Goal: Information Seeking & Learning: Find specific fact

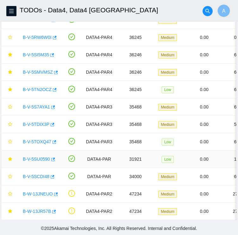
click at [38, 157] on link "B-V-5SU0590" at bounding box center [36, 159] width 27 height 5
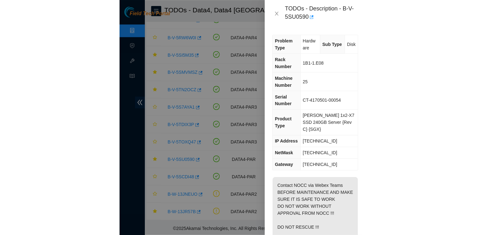
scroll to position [100, 0]
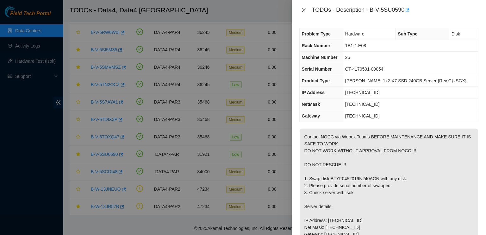
click at [237, 9] on icon "close" at bounding box center [303, 10] width 5 height 5
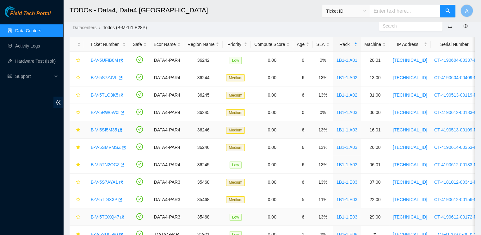
scroll to position [0, 0]
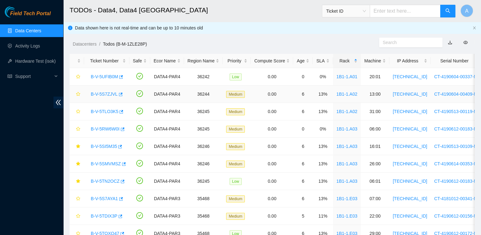
click at [106, 94] on link "B-V-5S7ZJVL" at bounding box center [104, 93] width 27 height 5
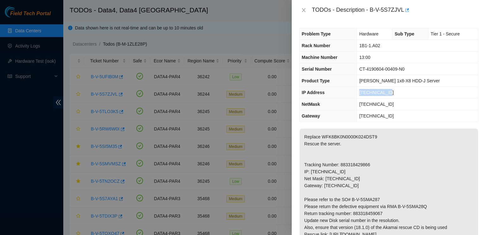
drag, startPoint x: 389, startPoint y: 91, endPoint x: 358, endPoint y: 92, distance: 31.0
click at [237, 92] on td "[TECHNICAL_ID]" at bounding box center [417, 93] width 121 height 12
copy span "[TECHNICAL_ID]"
click at [237, 103] on td "[TECHNICAL_ID]" at bounding box center [417, 104] width 121 height 12
drag, startPoint x: 395, startPoint y: 103, endPoint x: 358, endPoint y: 104, distance: 36.4
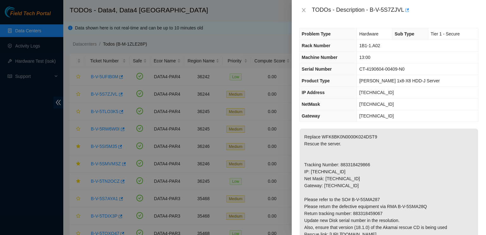
click at [237, 104] on td "[TECHNICAL_ID]" at bounding box center [417, 104] width 121 height 12
copy span "[TECHNICAL_ID]"
drag, startPoint x: 390, startPoint y: 115, endPoint x: 359, endPoint y: 117, distance: 30.7
click at [237, 117] on td "[TECHNICAL_ID]" at bounding box center [417, 116] width 121 height 12
click at [237, 112] on td "[TECHNICAL_ID]" at bounding box center [417, 116] width 121 height 12
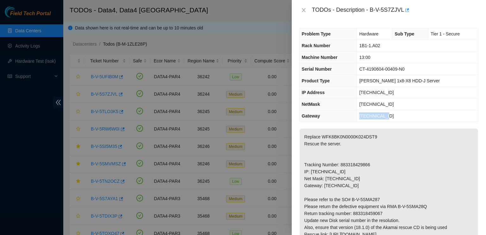
drag, startPoint x: 387, startPoint y: 113, endPoint x: 357, endPoint y: 115, distance: 29.8
click at [237, 115] on tr "Gateway [TECHNICAL_ID]" at bounding box center [388, 116] width 178 height 12
copy tr "[TECHNICAL_ID]"
drag, startPoint x: 395, startPoint y: 45, endPoint x: 361, endPoint y: 46, distance: 34.2
click at [237, 46] on td "1B1-1.A02" at bounding box center [417, 46] width 121 height 12
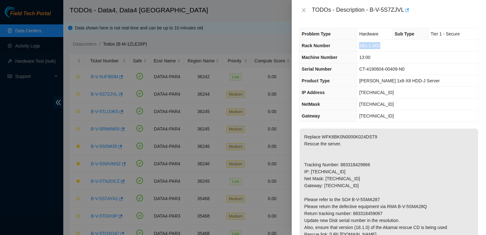
copy span "1B1-1.A02"
drag, startPoint x: 372, startPoint y: 57, endPoint x: 361, endPoint y: 57, distance: 11.1
click at [237, 57] on td "13:00" at bounding box center [417, 58] width 121 height 12
copy span "13:00"
click at [237, 11] on icon "close" at bounding box center [303, 10] width 3 height 4
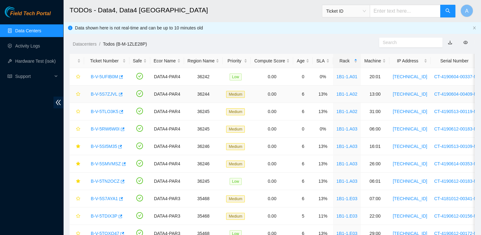
click at [104, 94] on link "B-V-5S7ZJVL" at bounding box center [104, 93] width 27 height 5
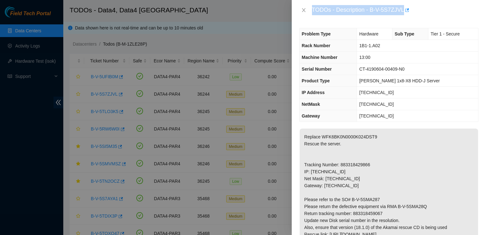
drag, startPoint x: 108, startPoint y: 75, endPoint x: 299, endPoint y: 40, distance: 194.1
click at [237, 40] on div "TODOs - Description - B-V-5S7ZJVL Problem Type Hardware Sub Type Tier 1 - Secur…" at bounding box center [243, 117] width 486 height 235
click at [237, 9] on icon "close" at bounding box center [303, 10] width 5 height 5
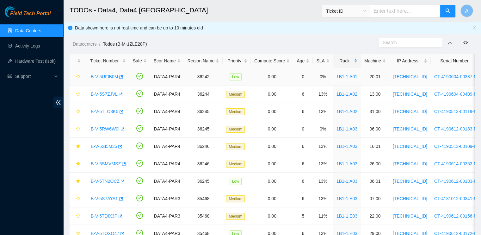
click at [106, 77] on link "B-V-5UFIB0M" at bounding box center [104, 76] width 27 height 5
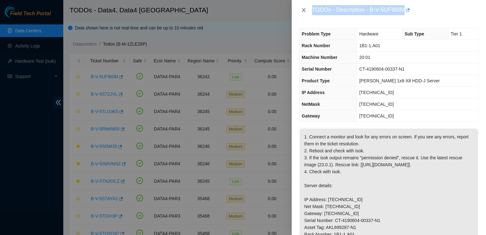
click at [237, 9] on icon "close" at bounding box center [303, 10] width 3 height 4
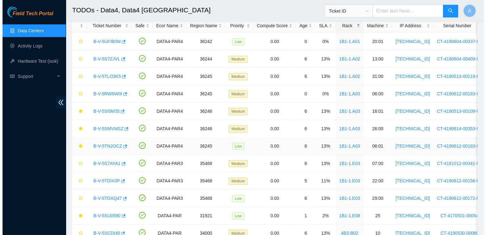
scroll to position [35, 0]
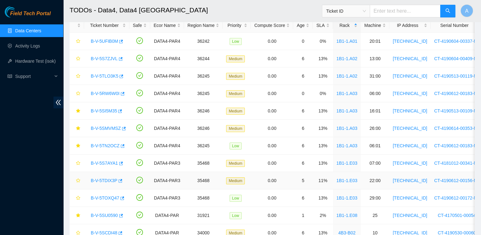
click at [99, 181] on link "B-V-5TDIX3P" at bounding box center [104, 180] width 27 height 5
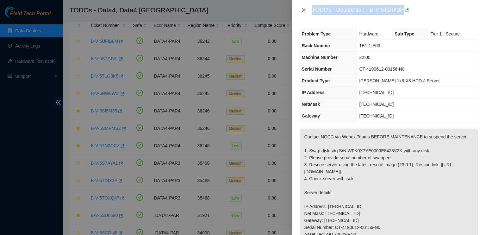
click at [237, 9] on icon "close" at bounding box center [303, 10] width 5 height 5
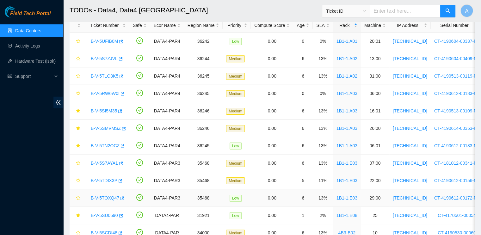
click at [101, 198] on link "B-V-5TOXQ47" at bounding box center [105, 197] width 28 height 5
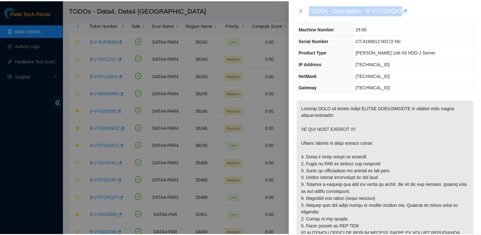
scroll to position [29, 0]
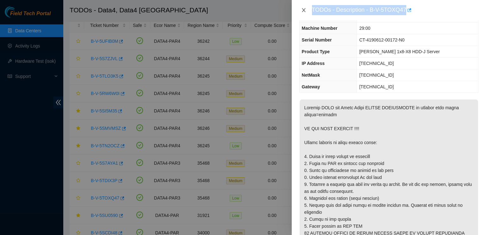
click at [237, 10] on icon "close" at bounding box center [303, 10] width 3 height 4
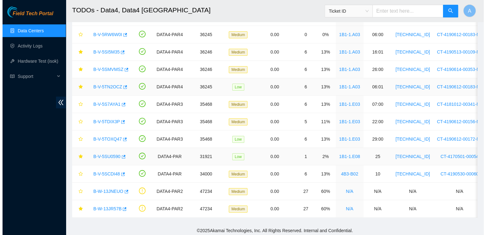
scroll to position [100, 0]
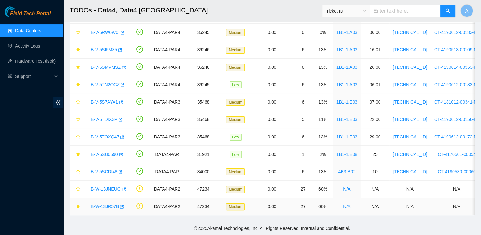
click at [99, 204] on link "B-W-13JR57B" at bounding box center [105, 206] width 28 height 5
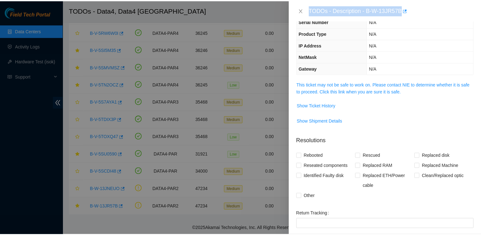
scroll to position [29, 0]
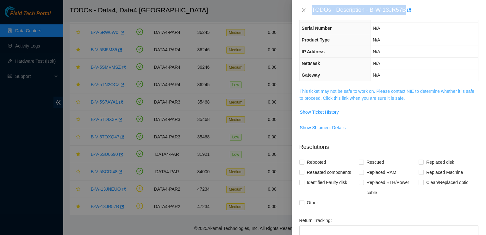
click at [237, 92] on link "This ticket may not be safe to work on. Please contact NIE to determine whether…" at bounding box center [386, 95] width 175 height 12
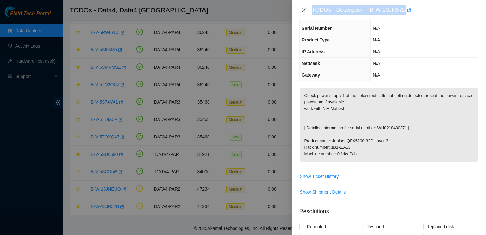
click at [237, 9] on icon "close" at bounding box center [303, 10] width 5 height 5
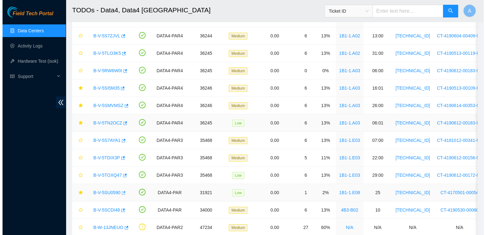
scroll to position [60, 0]
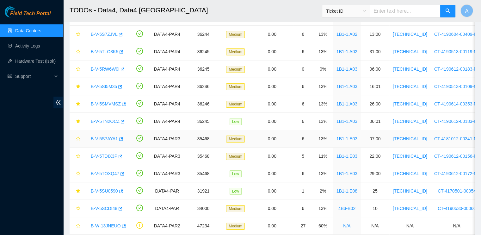
click at [99, 138] on link "B-V-5S7AYA1" at bounding box center [104, 138] width 27 height 5
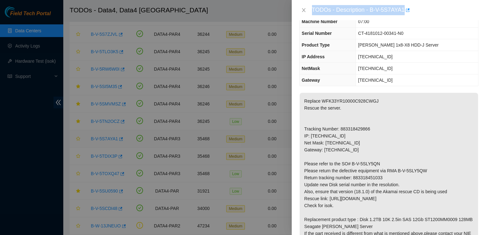
scroll to position [29, 0]
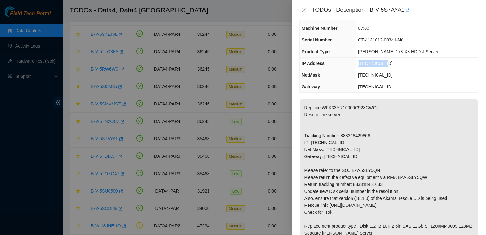
drag, startPoint x: 391, startPoint y: 63, endPoint x: 357, endPoint y: 64, distance: 34.2
click at [237, 64] on td "[TECHNICAL_ID]" at bounding box center [416, 64] width 122 height 12
copy span "[TECHNICAL_ID]"
drag, startPoint x: 390, startPoint y: 72, endPoint x: 355, endPoint y: 75, distance: 34.3
click at [237, 75] on td "[TECHNICAL_ID]" at bounding box center [416, 75] width 122 height 12
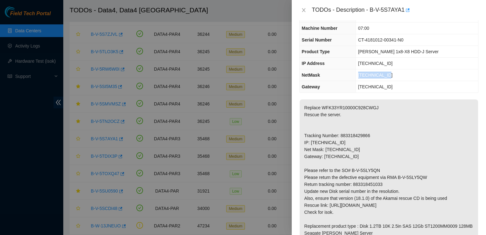
copy span "[TECHNICAL_ID]"
drag, startPoint x: 384, startPoint y: 85, endPoint x: 355, endPoint y: 88, distance: 29.3
click at [237, 88] on td "[TECHNICAL_ID]" at bounding box center [416, 87] width 122 height 12
copy span "[TECHNICAL_ID]"
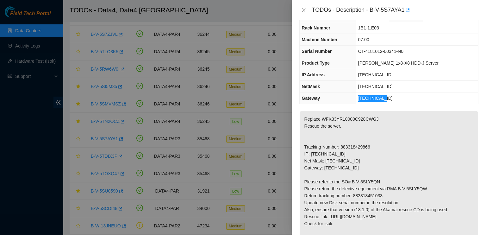
scroll to position [16, 0]
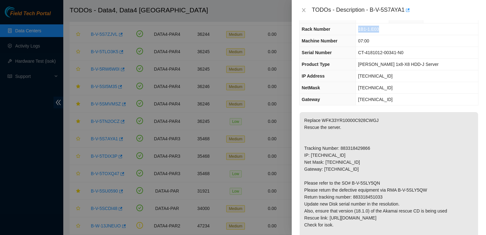
drag, startPoint x: 381, startPoint y: 28, endPoint x: 356, endPoint y: 30, distance: 25.4
click at [237, 30] on td "1B1-1.E03" at bounding box center [416, 29] width 122 height 12
copy span "1B1-1.E03"
drag, startPoint x: 376, startPoint y: 41, endPoint x: 354, endPoint y: 42, distance: 21.5
click at [237, 42] on tr "Machine Number 07:00" at bounding box center [388, 41] width 178 height 12
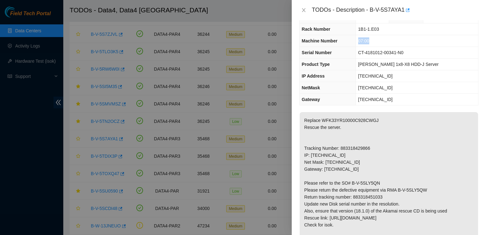
copy tr "07:00"
drag, startPoint x: 354, startPoint y: 42, endPoint x: 376, endPoint y: 38, distance: 22.2
click at [237, 38] on td "07:00" at bounding box center [416, 41] width 122 height 12
click at [237, 40] on td "07:00" at bounding box center [416, 41] width 122 height 12
drag, startPoint x: 372, startPoint y: 40, endPoint x: 356, endPoint y: 40, distance: 16.1
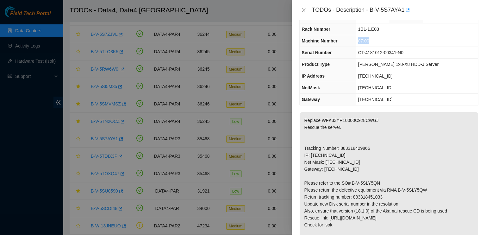
click at [237, 40] on td "07:00" at bounding box center [416, 41] width 122 height 12
click at [237, 12] on icon "close" at bounding box center [303, 10] width 5 height 5
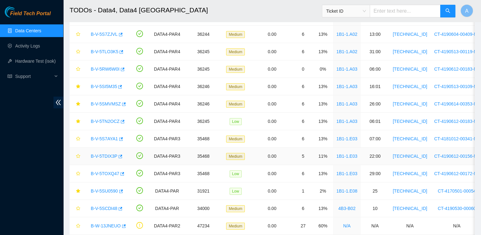
click at [103, 155] on link "B-V-5TDIX3P" at bounding box center [104, 155] width 27 height 5
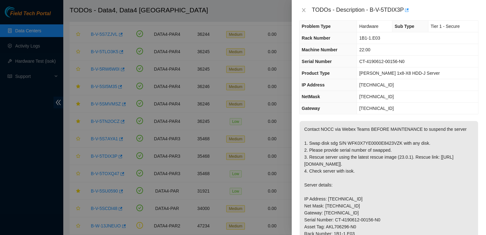
scroll to position [5, 0]
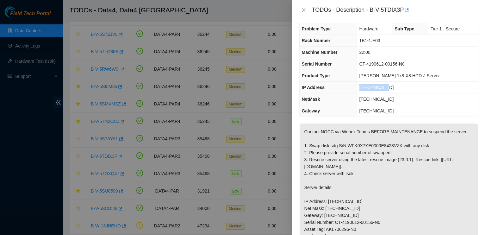
drag, startPoint x: 387, startPoint y: 86, endPoint x: 361, endPoint y: 87, distance: 26.6
click at [237, 87] on td "[TECHNICAL_ID]" at bounding box center [417, 88] width 121 height 12
click at [237, 97] on td "[TECHNICAL_ID]" at bounding box center [417, 99] width 121 height 12
drag, startPoint x: 391, startPoint y: 97, endPoint x: 358, endPoint y: 98, distance: 32.9
click at [237, 98] on td "[TECHNICAL_ID]" at bounding box center [417, 99] width 121 height 12
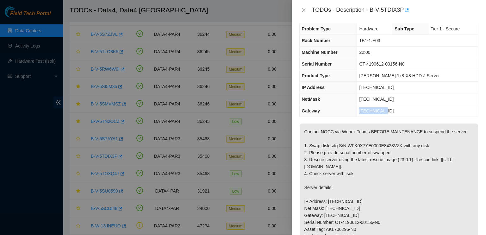
drag, startPoint x: 388, startPoint y: 112, endPoint x: 360, endPoint y: 109, distance: 27.7
click at [237, 109] on td "[TECHNICAL_ID]" at bounding box center [417, 111] width 121 height 12
drag, startPoint x: 387, startPoint y: 39, endPoint x: 359, endPoint y: 40, distance: 28.8
click at [237, 40] on td "1B1-1.E03" at bounding box center [417, 41] width 121 height 12
drag, startPoint x: 375, startPoint y: 47, endPoint x: 359, endPoint y: 54, distance: 17.6
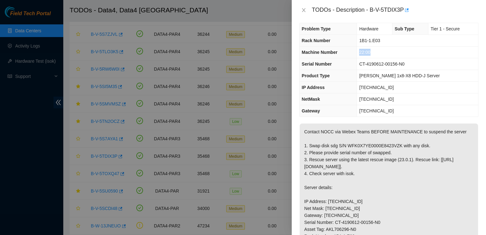
click at [237, 54] on td "22:00" at bounding box center [417, 52] width 121 height 12
click at [237, 9] on icon "close" at bounding box center [303, 10] width 5 height 5
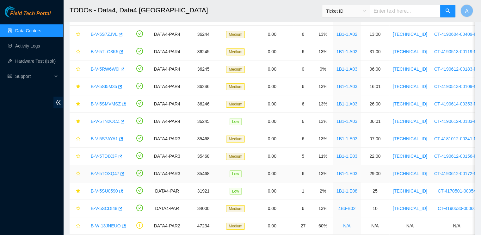
click at [111, 173] on link "B-V-5TOXQ47" at bounding box center [105, 173] width 28 height 5
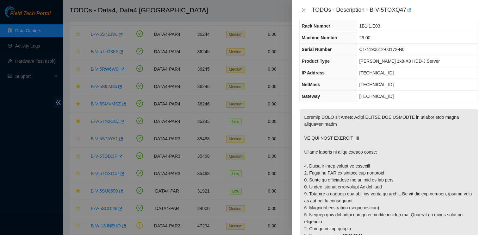
scroll to position [19, 0]
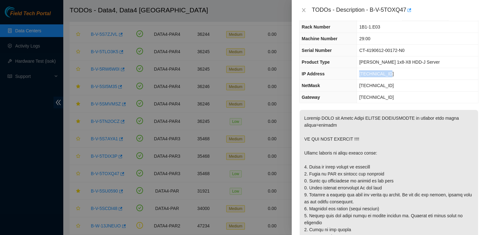
drag, startPoint x: 401, startPoint y: 71, endPoint x: 369, endPoint y: 74, distance: 32.1
click at [237, 74] on td "[TECHNICAL_ID]" at bounding box center [417, 74] width 121 height 12
drag, startPoint x: 407, startPoint y: 86, endPoint x: 369, endPoint y: 86, distance: 37.6
click at [237, 86] on td "[TECHNICAL_ID]" at bounding box center [417, 86] width 121 height 12
drag, startPoint x: 398, startPoint y: 96, endPoint x: 369, endPoint y: 98, distance: 28.6
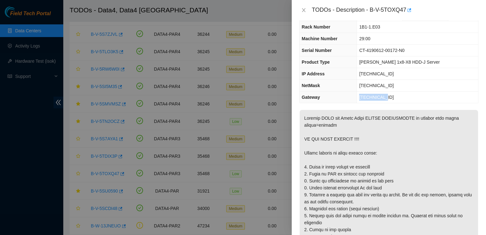
click at [237, 98] on td "[TECHNICAL_ID]" at bounding box center [417, 97] width 121 height 12
drag, startPoint x: 391, startPoint y: 27, endPoint x: 368, endPoint y: 28, distance: 22.5
click at [237, 28] on td "1B1-1.E03" at bounding box center [417, 27] width 121 height 12
drag, startPoint x: 384, startPoint y: 37, endPoint x: 367, endPoint y: 39, distance: 16.3
click at [237, 39] on td "29:00" at bounding box center [417, 39] width 121 height 12
